Goal: Find specific page/section: Find specific page/section

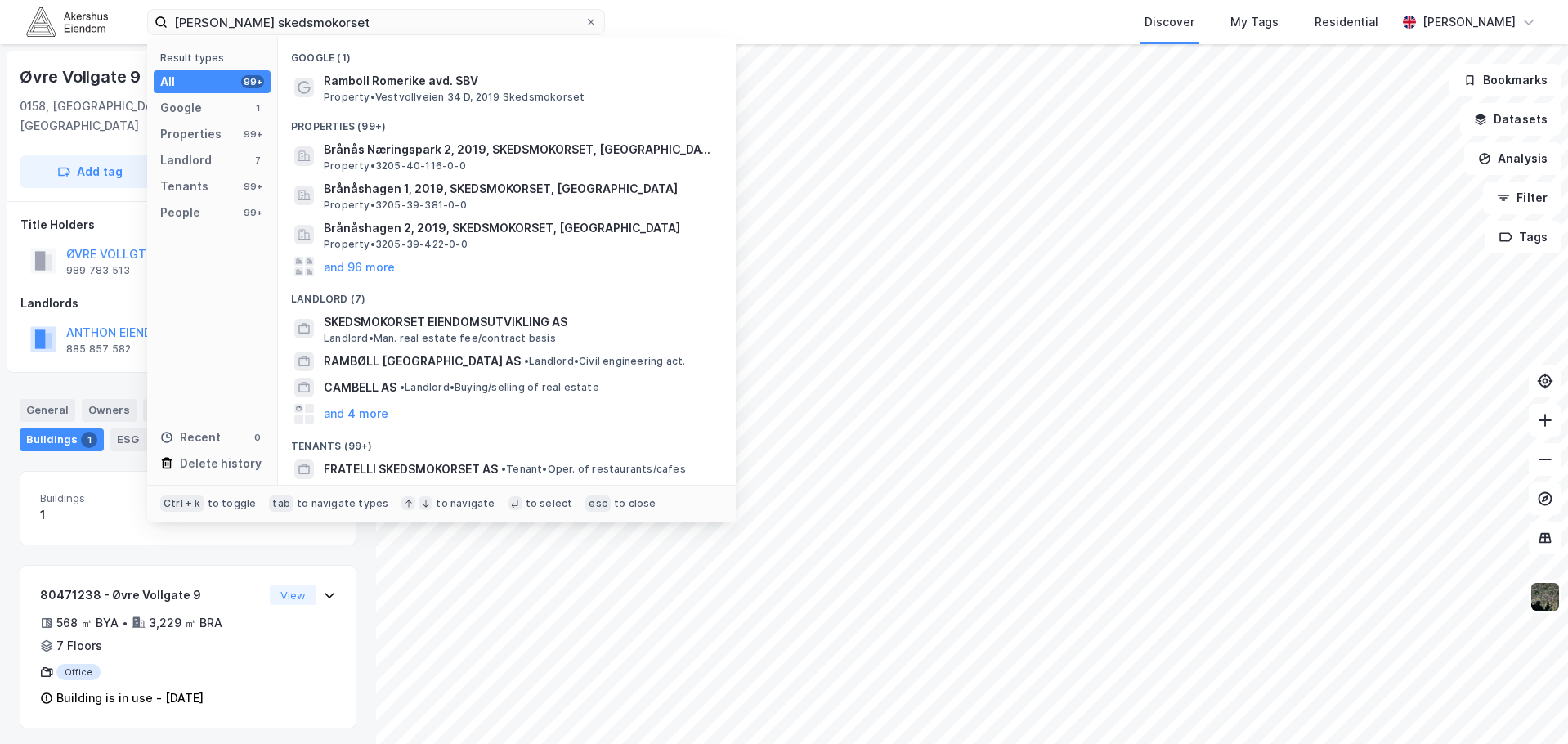
type input "[PERSON_NAME] skedsmokorset"
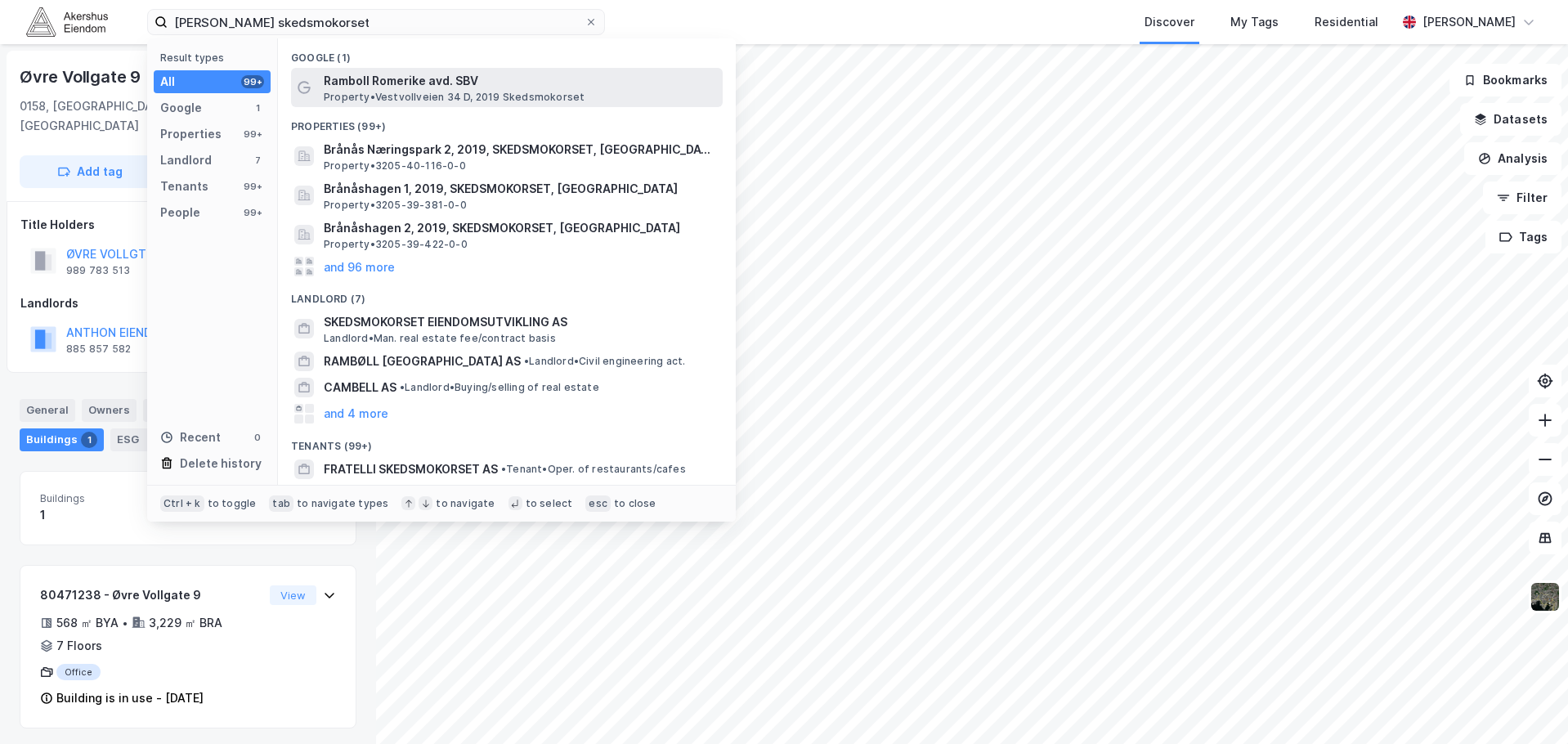
click at [403, 95] on span "Property • Vestvollveien 34 D, 2019 Skedsmokorset" at bounding box center [454, 97] width 261 height 13
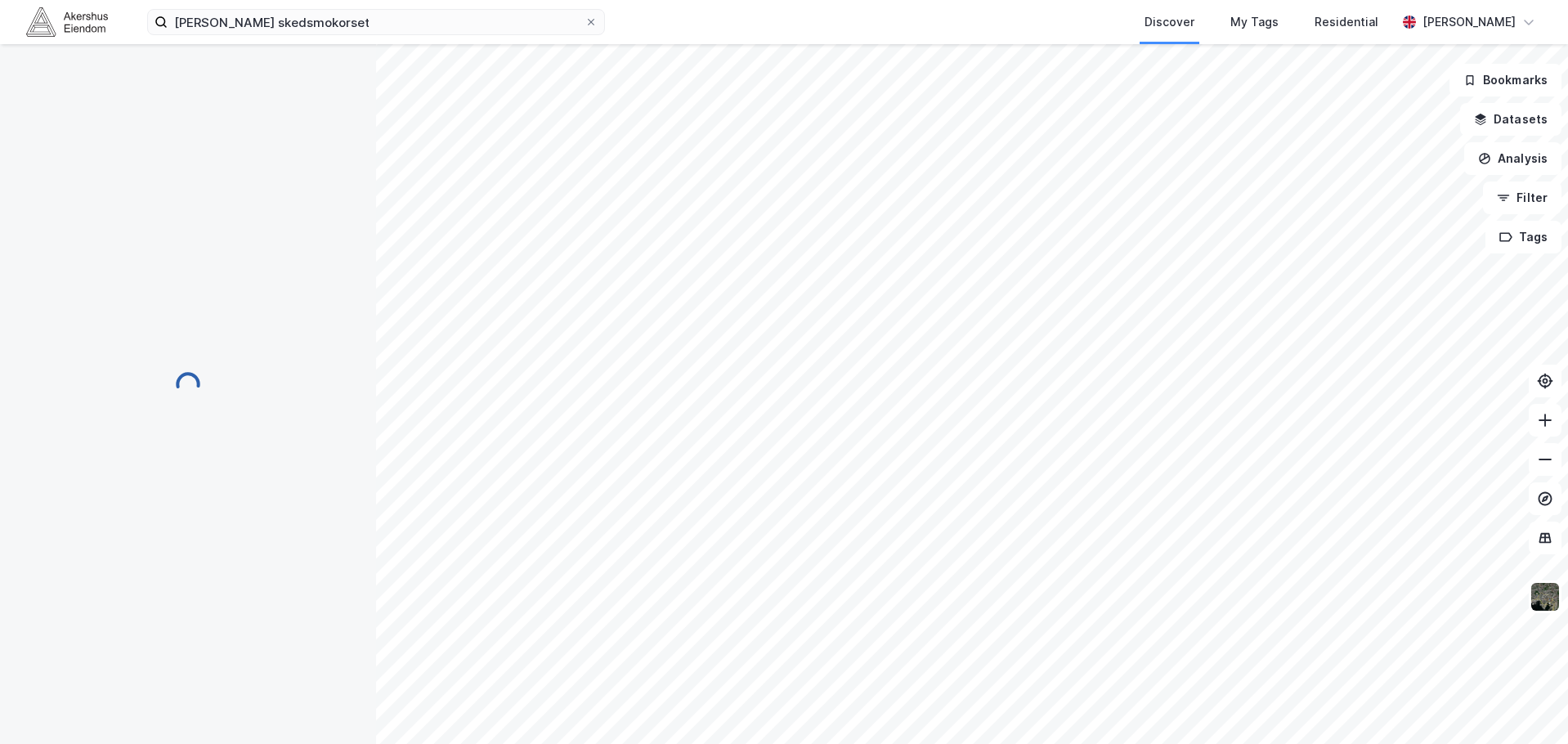
scroll to position [22, 0]
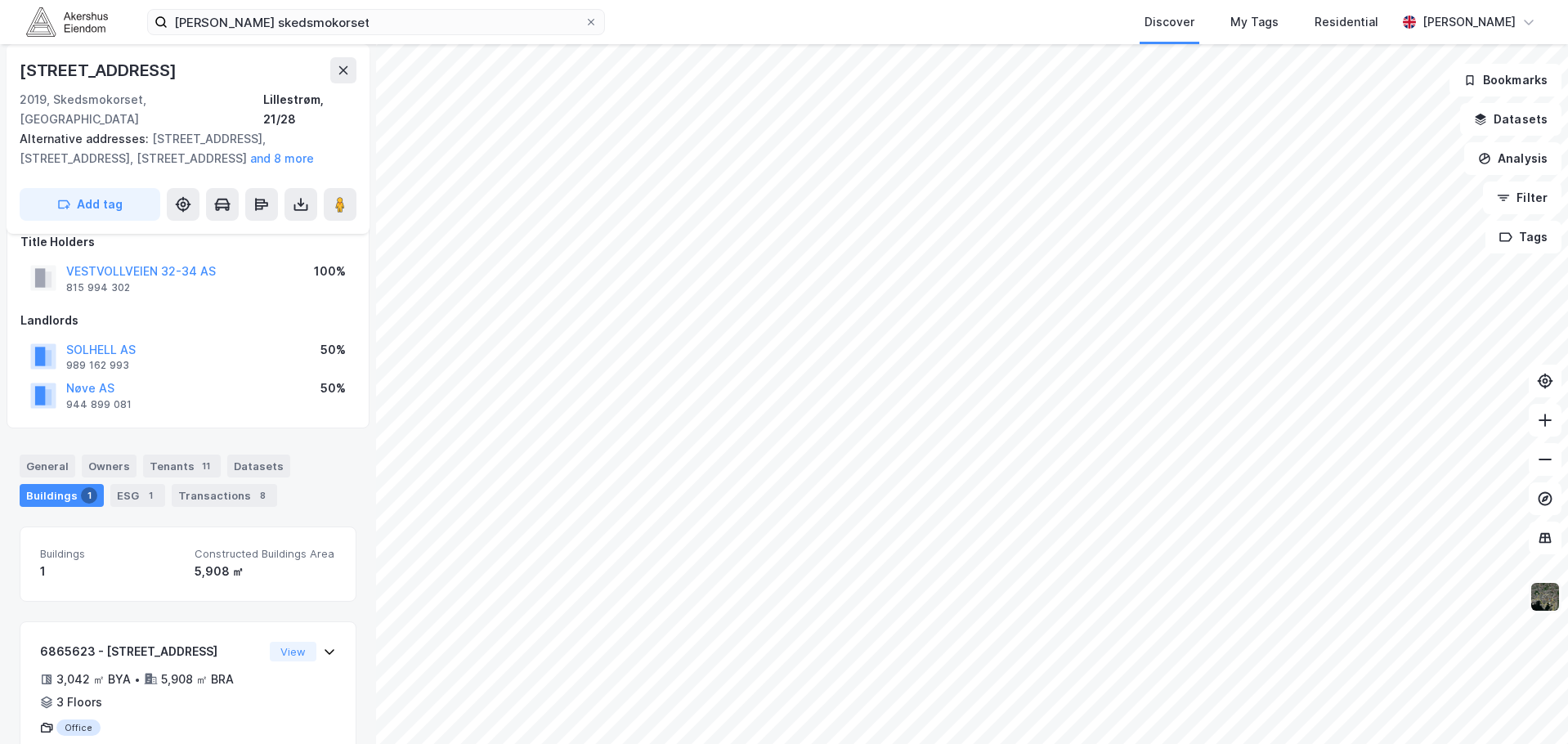
click at [1545, 599] on img at bounding box center [1545, 596] width 31 height 31
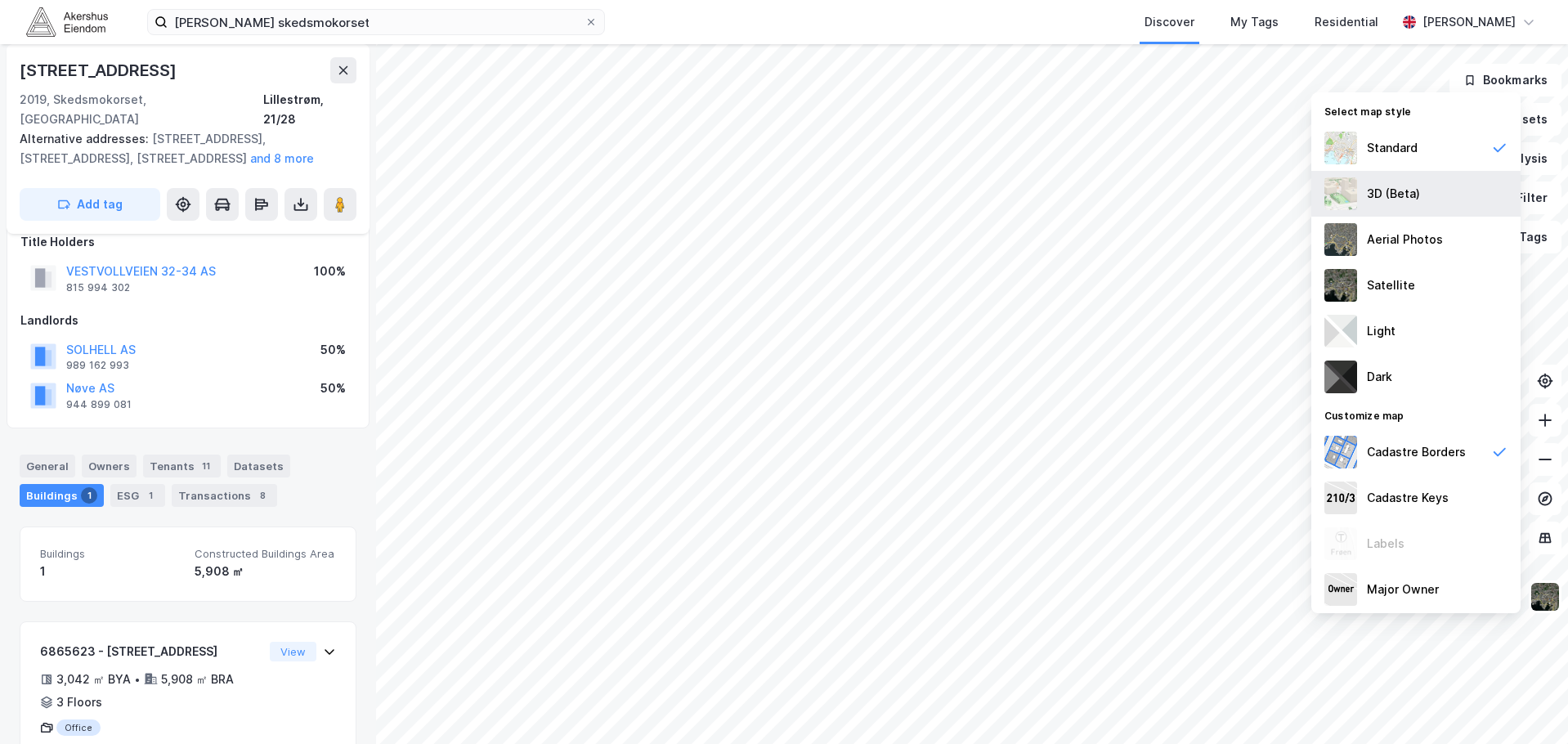
click at [1411, 194] on div "3D (Beta)" at bounding box center [1393, 194] width 53 height 20
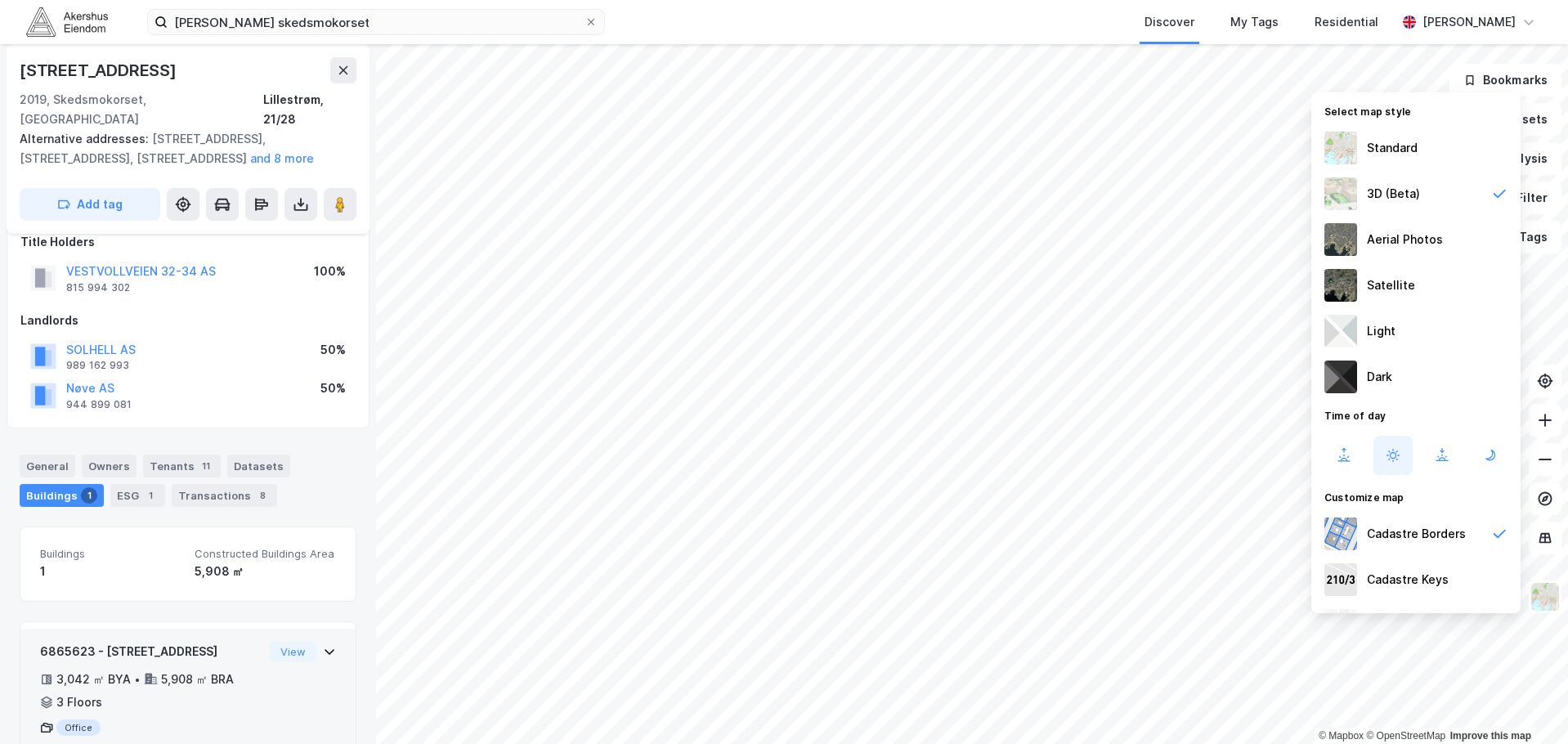
scroll to position [77, 0]
